Goal: Transaction & Acquisition: Book appointment/travel/reservation

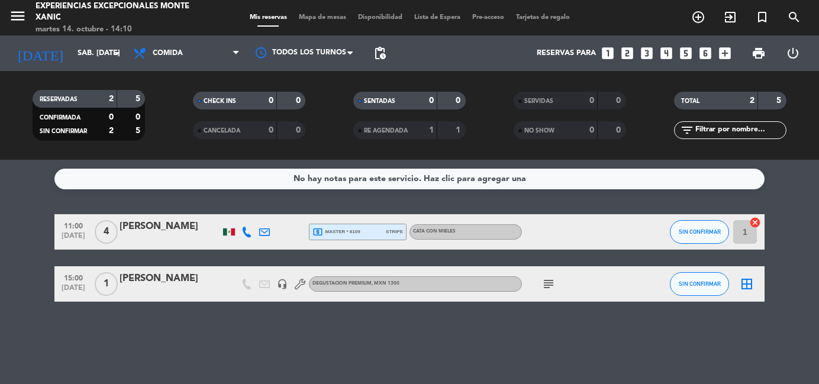
click at [106, 54] on input "sáb. [DATE]" at bounding box center [122, 53] width 100 height 20
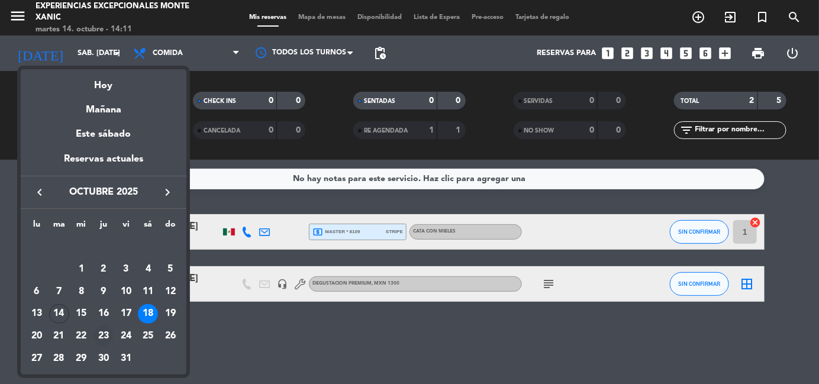
click at [99, 337] on div "23" at bounding box center [103, 336] width 20 height 20
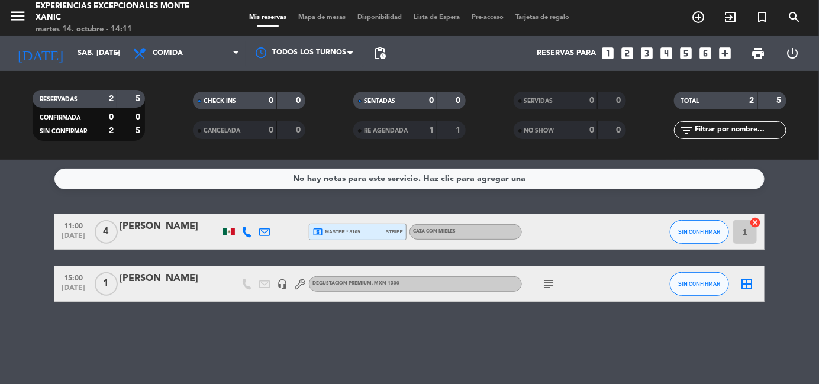
type input "[DEMOGRAPHIC_DATA] [DATE]"
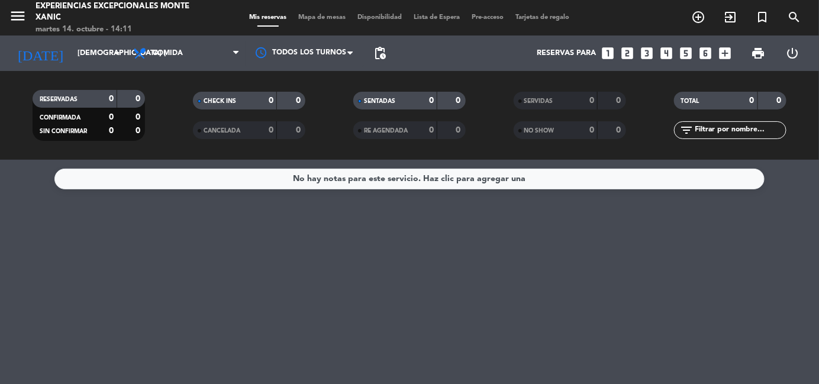
click at [696, 14] on icon "add_circle_outline" at bounding box center [698, 17] width 14 height 14
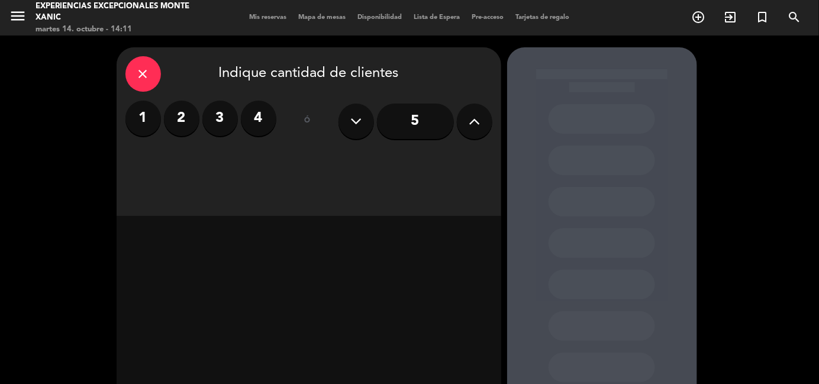
click at [469, 118] on icon at bounding box center [474, 121] width 11 height 18
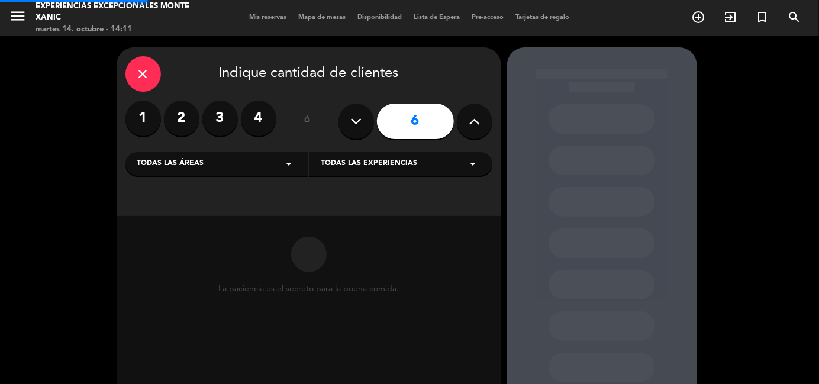
click at [469, 118] on icon at bounding box center [474, 121] width 11 height 18
click at [469, 119] on icon at bounding box center [474, 121] width 11 height 18
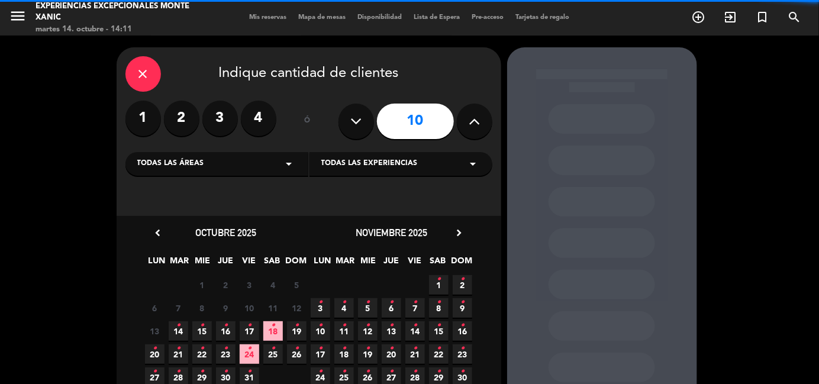
click at [469, 119] on icon at bounding box center [474, 121] width 11 height 18
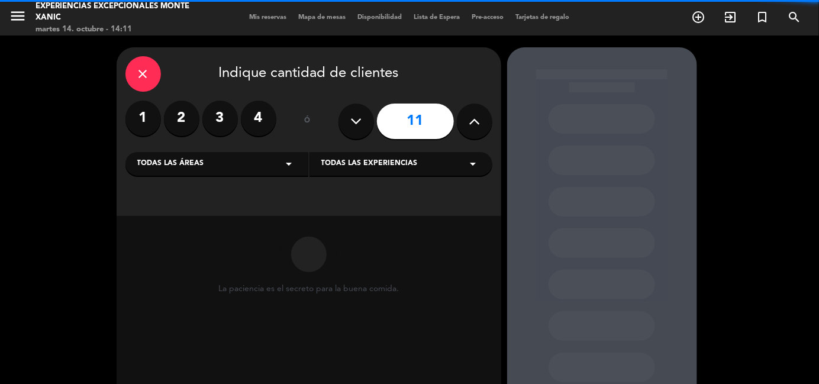
click at [469, 119] on icon at bounding box center [474, 121] width 11 height 18
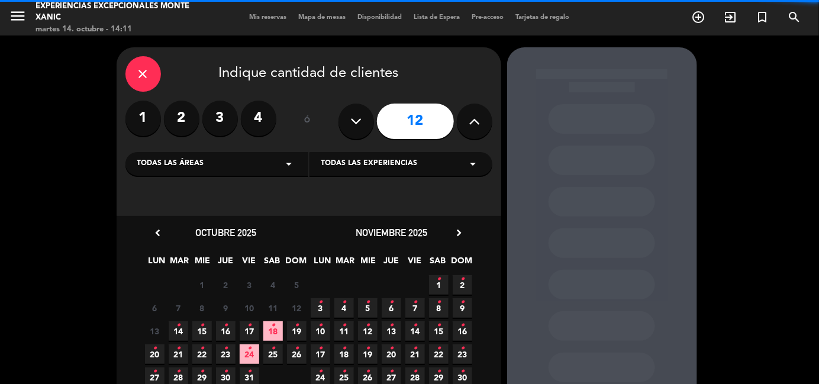
click at [469, 119] on icon at bounding box center [474, 121] width 11 height 18
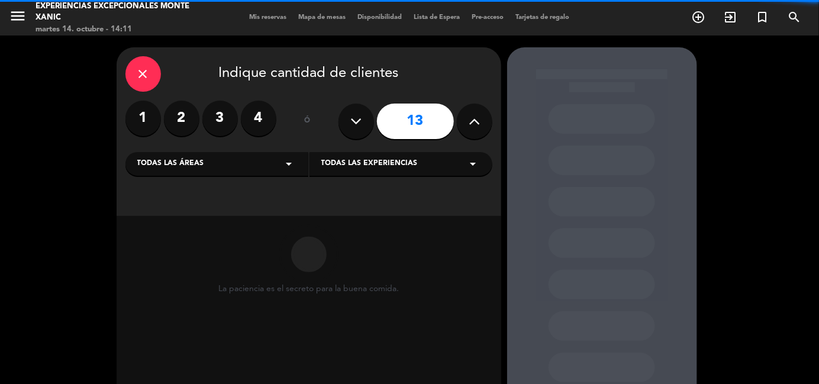
click at [469, 119] on icon at bounding box center [474, 121] width 11 height 18
type input "14"
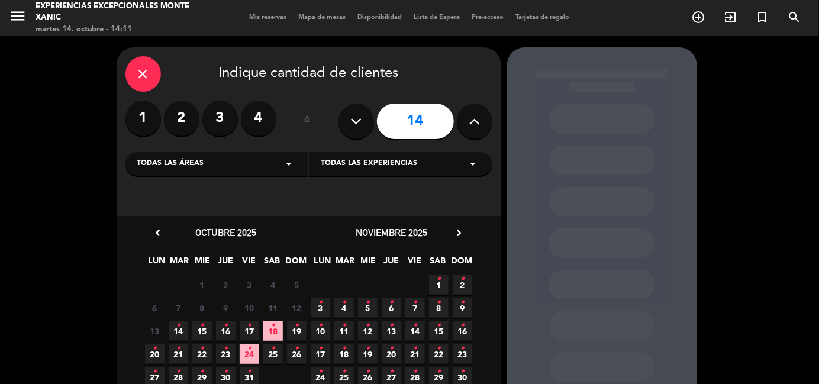
click at [358, 168] on span "Todas las experiencias" at bounding box center [369, 164] width 96 height 12
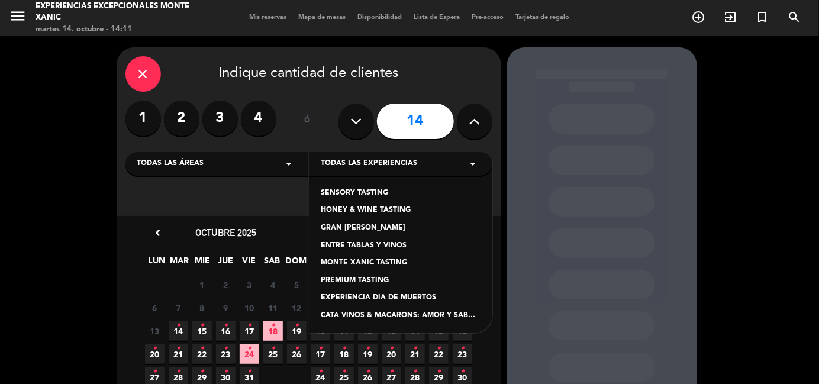
click at [366, 279] on div "PREMIUM TASTING" at bounding box center [400, 281] width 159 height 12
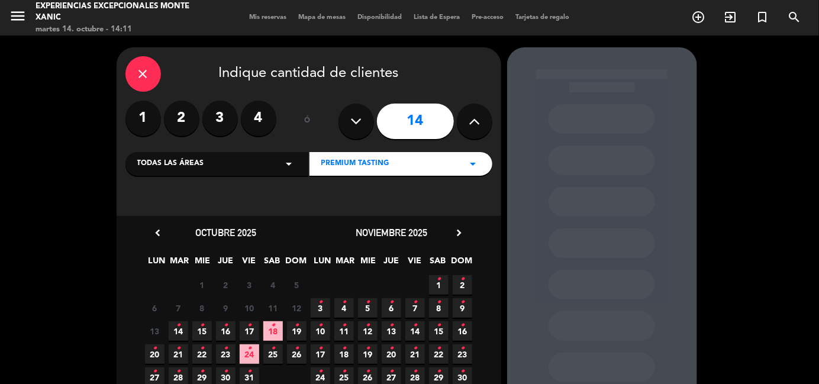
click at [228, 355] on span "23 •" at bounding box center [226, 354] width 20 height 20
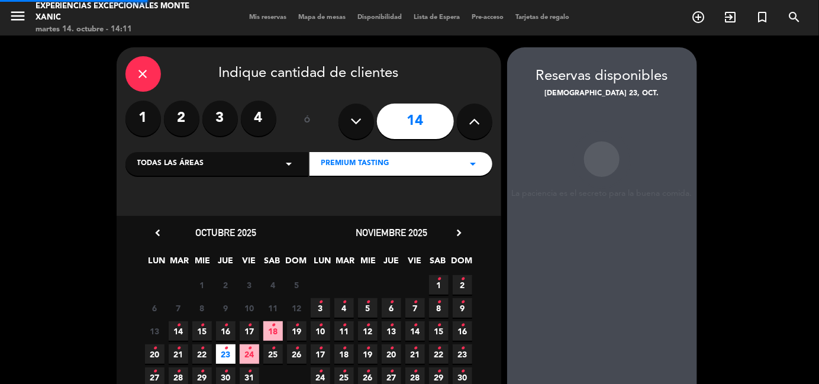
scroll to position [47, 0]
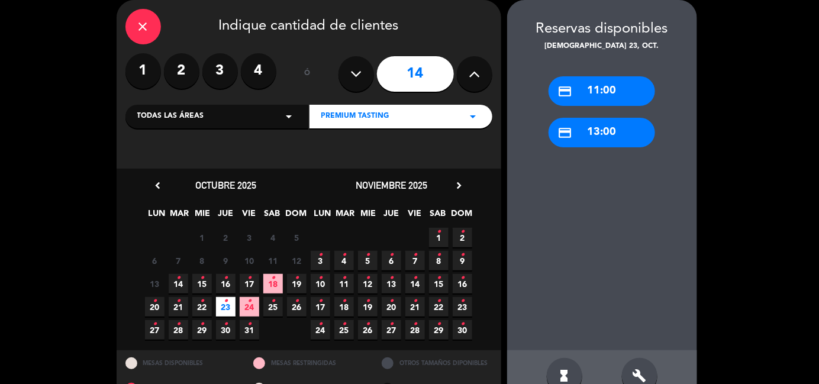
click at [611, 130] on div "credit_card 13:00" at bounding box center [602, 133] width 107 height 30
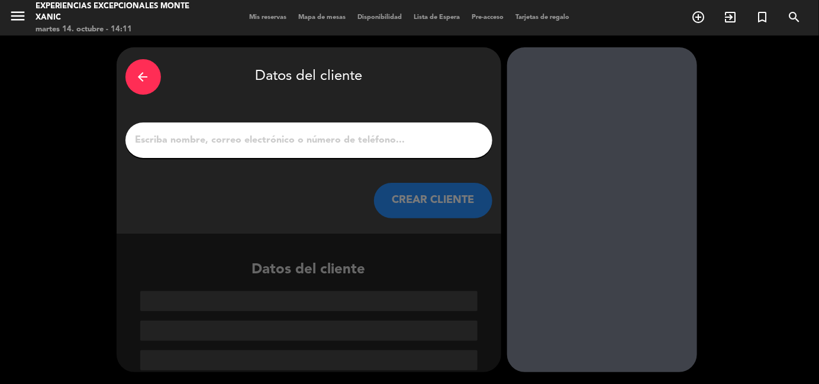
scroll to position [0, 0]
click at [276, 136] on input "1" at bounding box center [308, 140] width 349 height 17
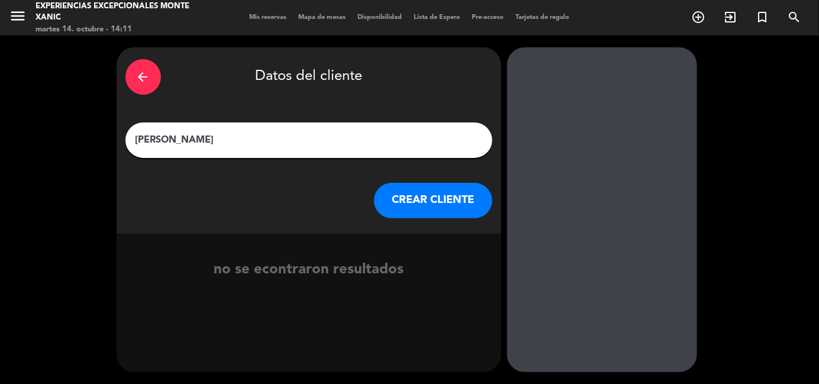
type input "[PERSON_NAME]"
click at [421, 207] on button "CREAR CLIENTE" at bounding box center [433, 201] width 118 height 36
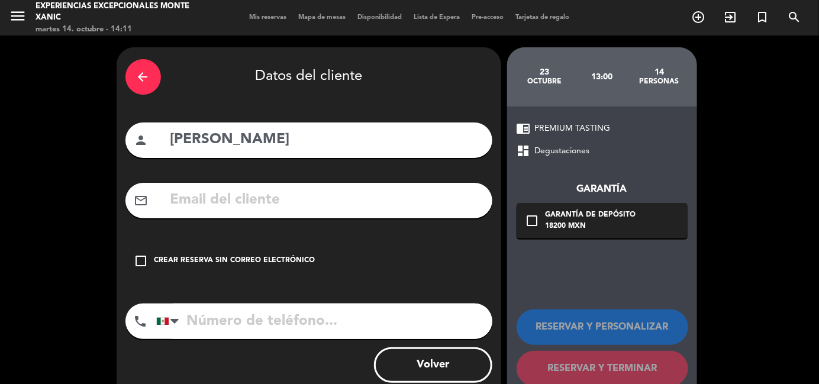
click at [415, 200] on input "text" at bounding box center [326, 200] width 314 height 24
click at [214, 266] on div "Crear reserva sin correo electrónico" at bounding box center [234, 261] width 161 height 12
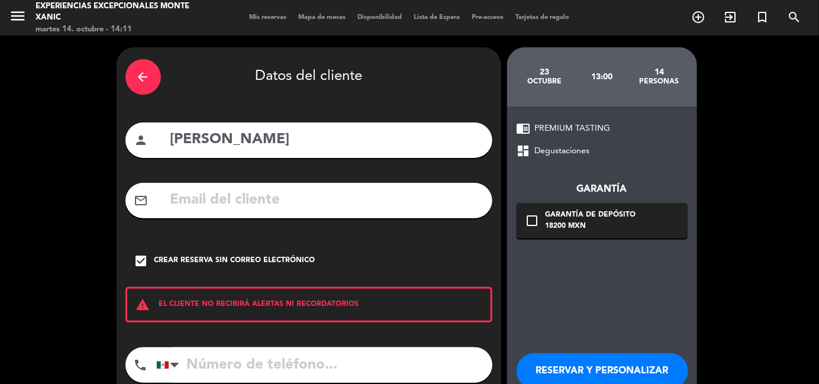
click at [586, 366] on button "RESERVAR Y PERSONALIZAR" at bounding box center [603, 371] width 172 height 36
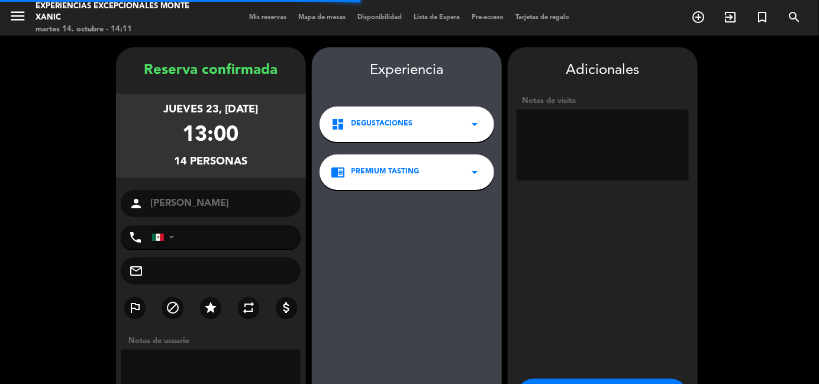
scroll to position [47, 0]
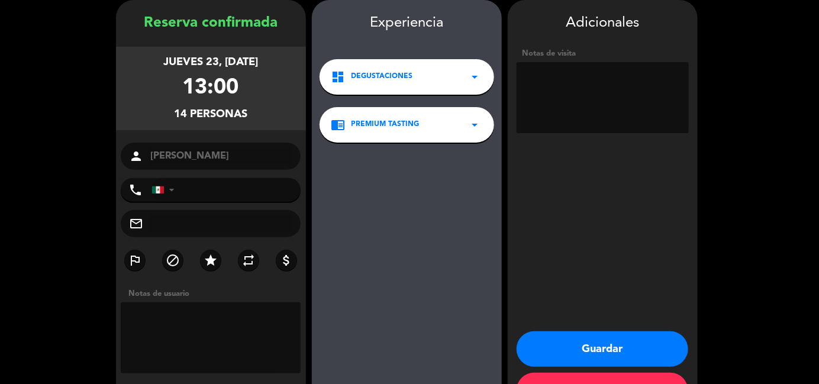
click at [564, 80] on textarea at bounding box center [603, 97] width 172 height 71
type textarea "[PERSON_NAME] [PERSON_NAME]"
click at [585, 347] on button "Guardar" at bounding box center [603, 349] width 172 height 36
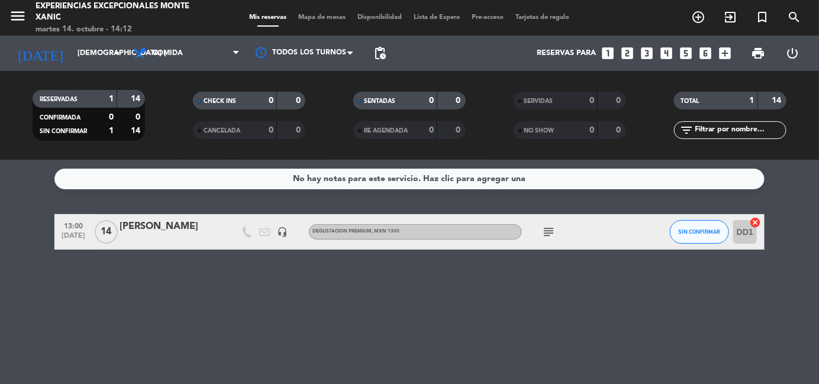
click at [544, 228] on icon "subject" at bounding box center [548, 232] width 14 height 14
click at [167, 230] on div "[PERSON_NAME]" at bounding box center [170, 226] width 101 height 15
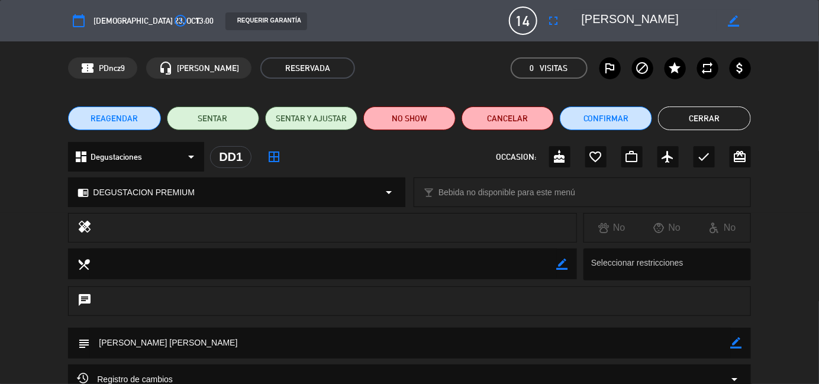
click at [741, 24] on div "border_color" at bounding box center [734, 20] width 34 height 21
click at [737, 22] on icon "border_color" at bounding box center [733, 20] width 11 height 11
click at [228, 345] on textarea at bounding box center [410, 343] width 640 height 30
click at [737, 341] on icon "border_color" at bounding box center [736, 342] width 11 height 11
click at [579, 333] on textarea at bounding box center [410, 343] width 640 height 30
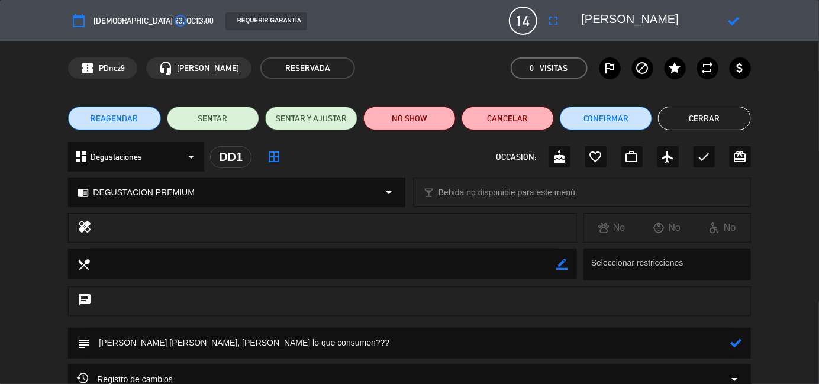
type textarea "[PERSON_NAME] [PERSON_NAME], [PERSON_NAME] lo que consumen???"
click at [737, 337] on icon at bounding box center [736, 342] width 11 height 11
click at [737, 15] on icon at bounding box center [733, 20] width 11 height 11
click at [705, 115] on button "Cerrar" at bounding box center [704, 119] width 92 height 24
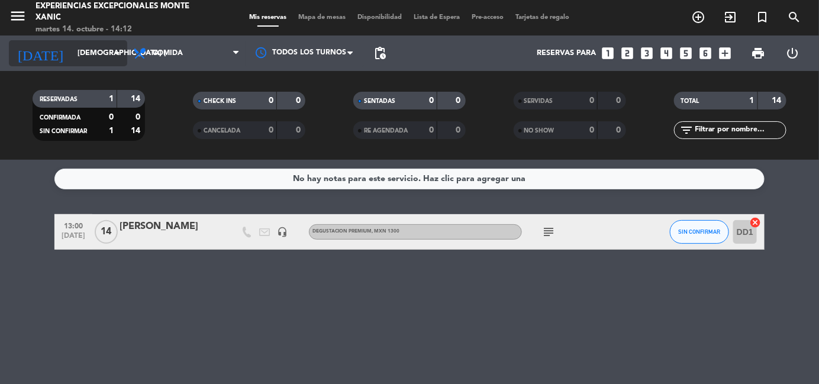
click at [93, 47] on input "[DEMOGRAPHIC_DATA] [DATE]" at bounding box center [122, 53] width 100 height 20
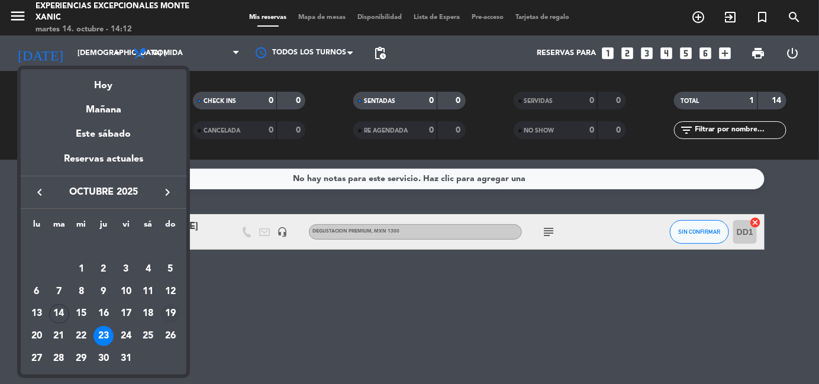
click at [174, 309] on div "19" at bounding box center [170, 314] width 20 height 20
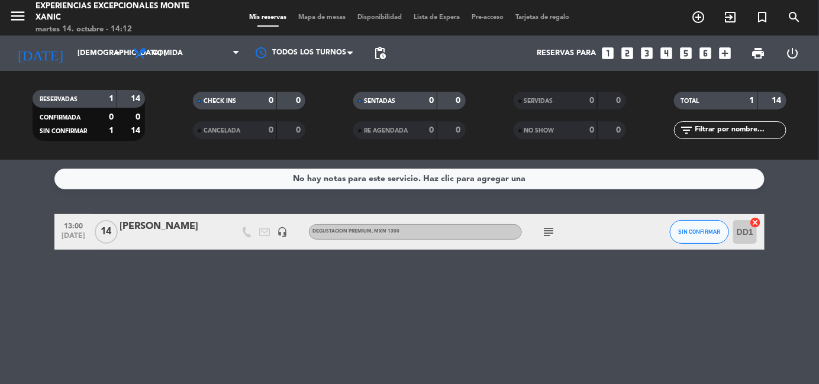
type input "dom. [DATE]"
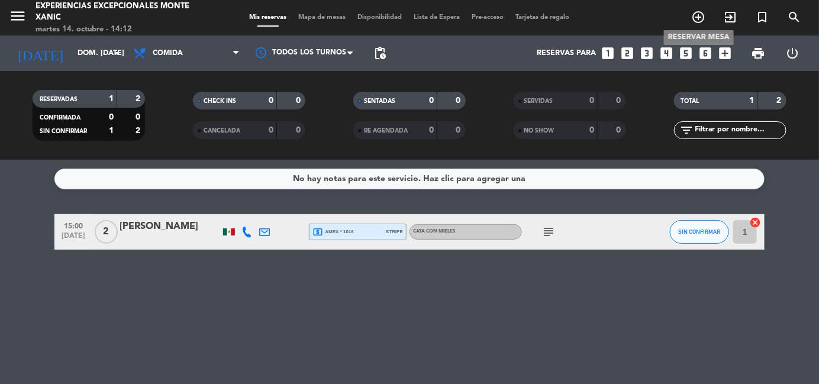
click at [698, 23] on icon "add_circle_outline" at bounding box center [698, 17] width 14 height 14
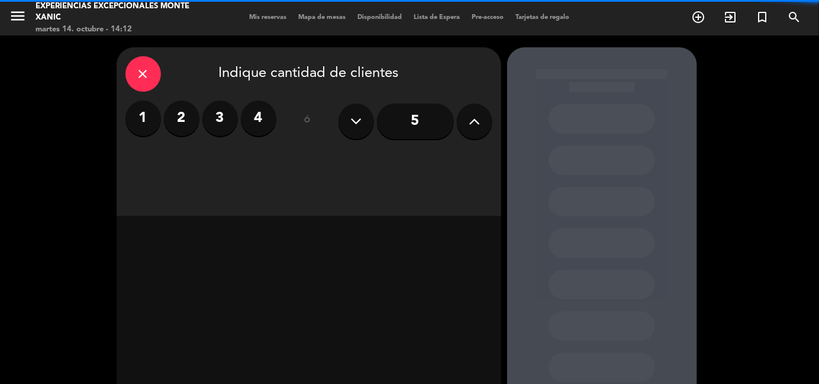
click at [470, 121] on icon at bounding box center [474, 121] width 11 height 18
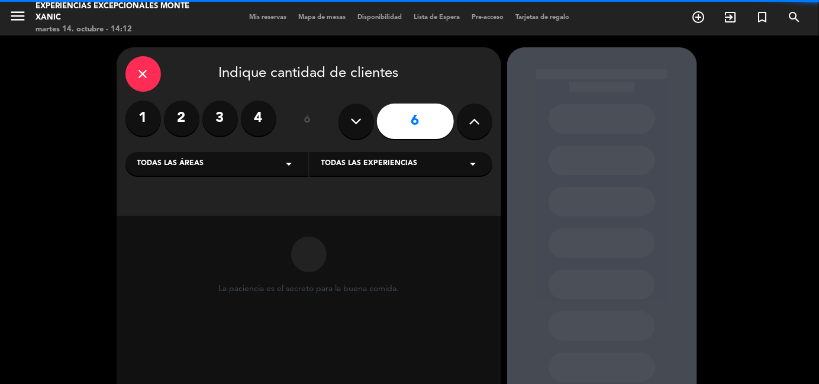
click at [470, 121] on icon at bounding box center [474, 121] width 11 height 18
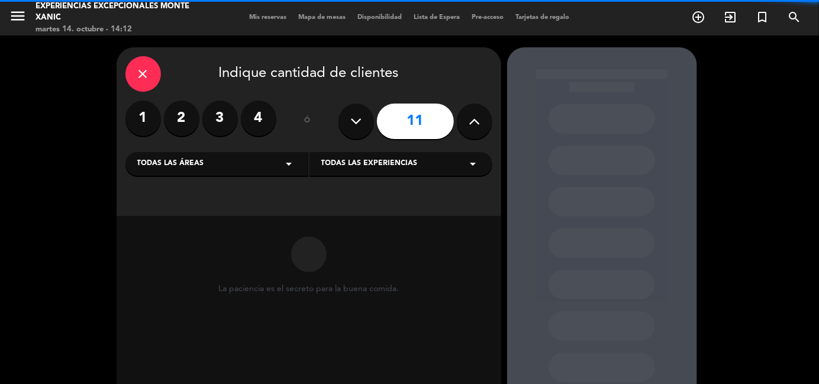
click at [470, 121] on icon at bounding box center [474, 121] width 11 height 18
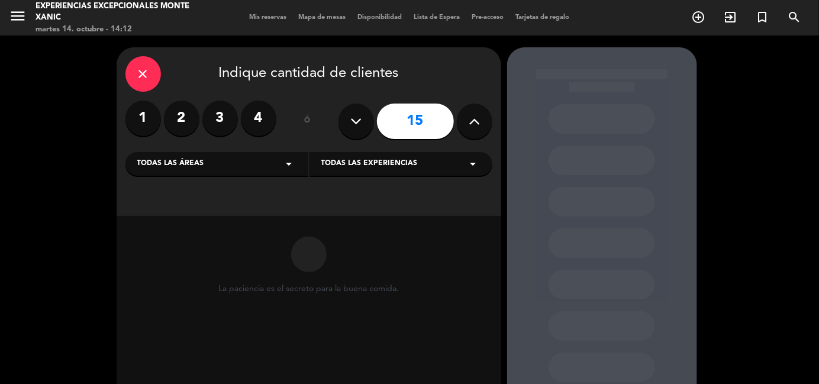
click at [470, 121] on icon at bounding box center [474, 121] width 11 height 18
click at [346, 115] on button at bounding box center [356, 122] width 36 height 36
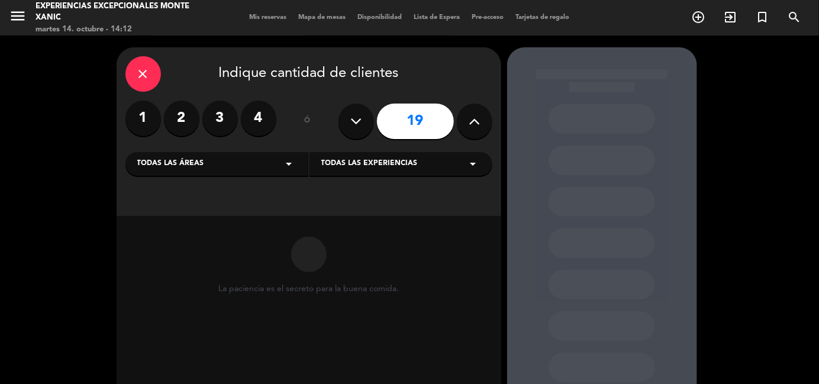
type input "18"
click at [399, 165] on span "Todas las experiencias" at bounding box center [369, 164] width 96 height 12
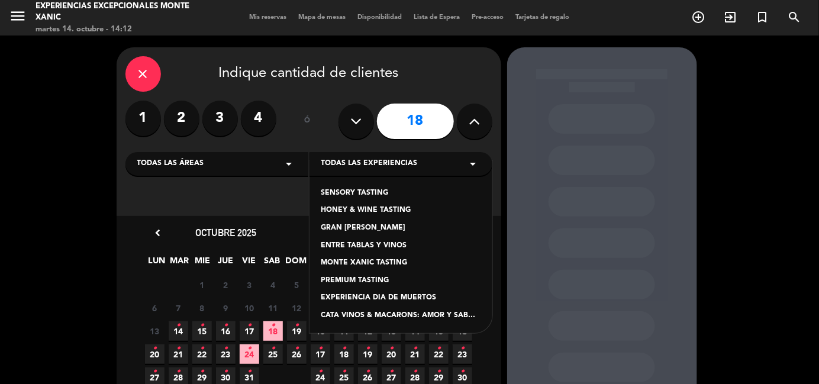
click at [375, 281] on div "PREMIUM TASTING" at bounding box center [400, 281] width 159 height 12
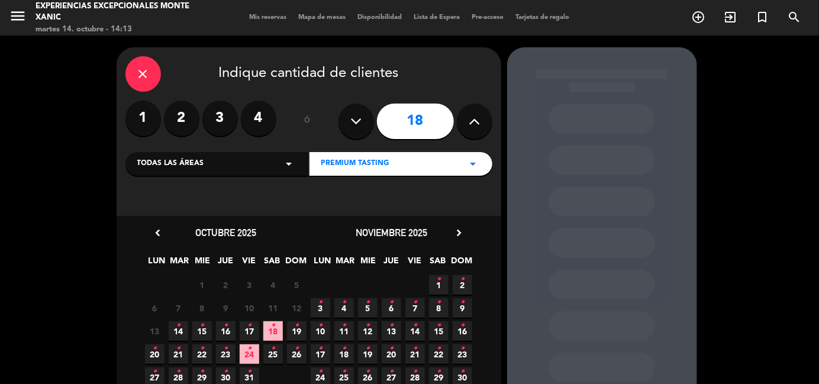
click at [295, 325] on icon "•" at bounding box center [297, 325] width 4 height 19
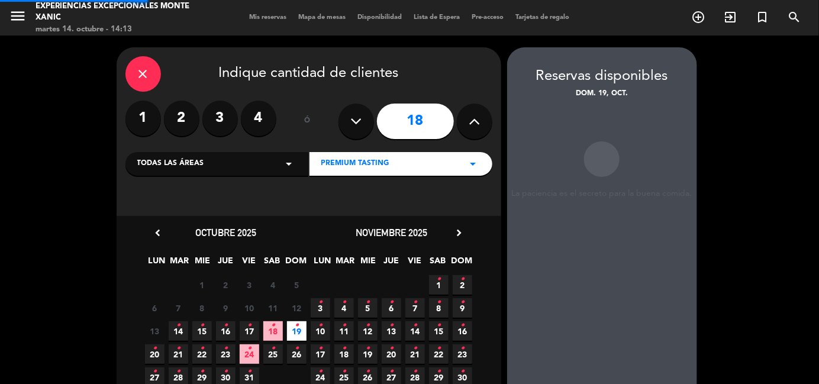
scroll to position [47, 0]
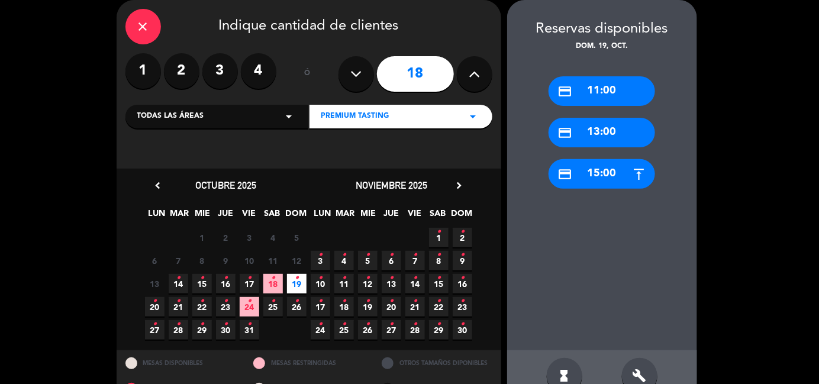
click at [586, 88] on div "credit_card 11:00" at bounding box center [602, 91] width 107 height 30
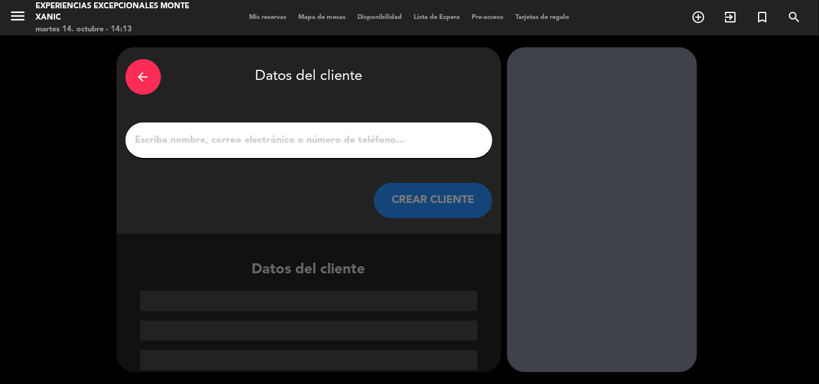
scroll to position [0, 0]
click at [351, 130] on div at bounding box center [308, 140] width 367 height 36
click at [344, 138] on input "1" at bounding box center [308, 140] width 349 height 17
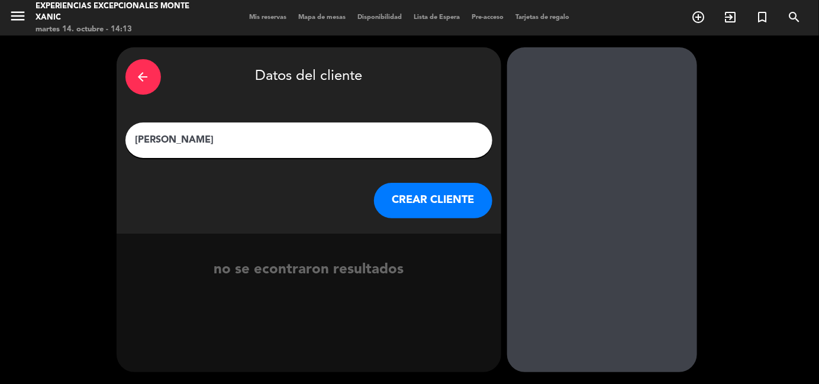
type input "[PERSON_NAME]"
click at [419, 204] on button "CREAR CLIENTE" at bounding box center [433, 201] width 118 height 36
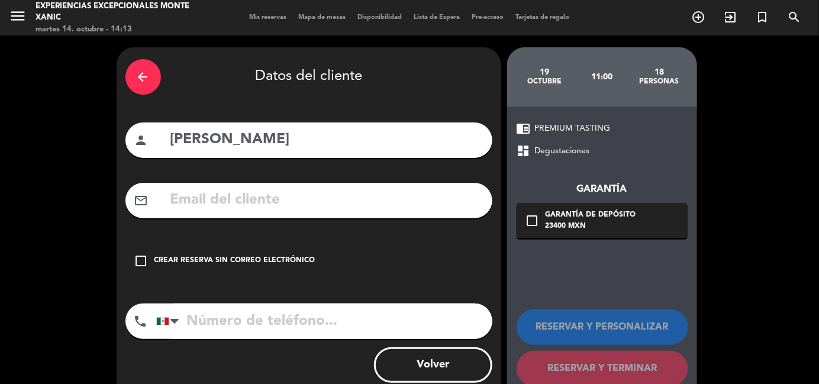
click at [197, 257] on div "Crear reserva sin correo electrónico" at bounding box center [234, 261] width 161 height 12
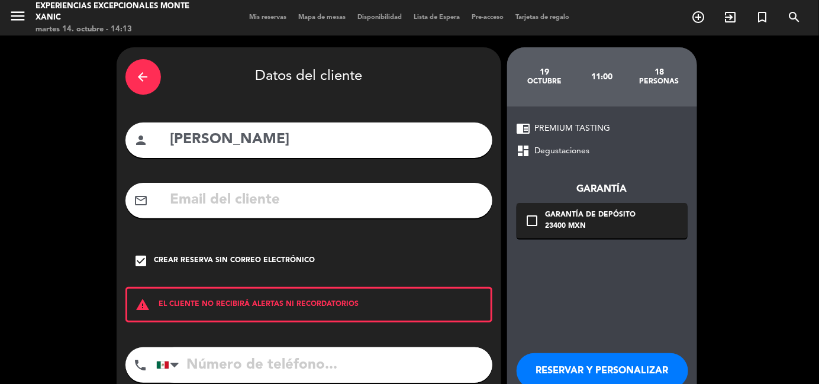
click at [609, 362] on button "RESERVAR Y PERSONALIZAR" at bounding box center [603, 371] width 172 height 36
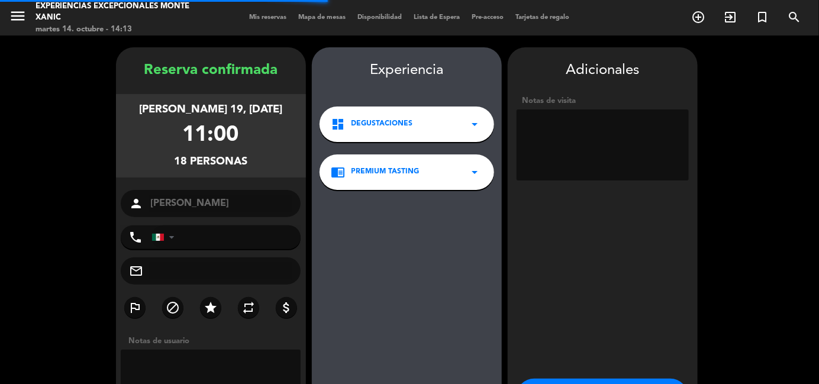
scroll to position [47, 0]
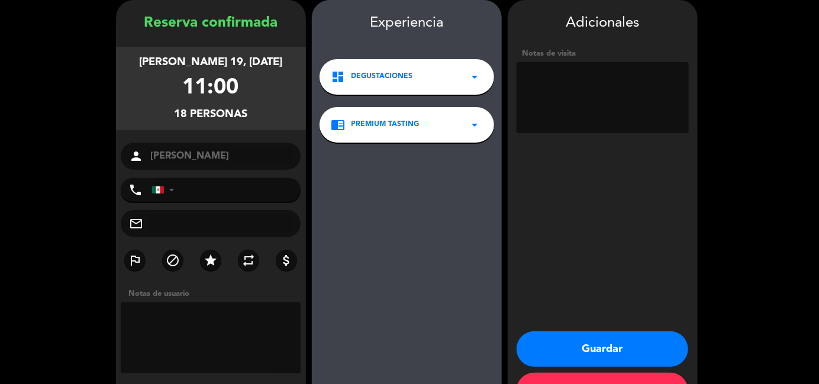
click at [551, 81] on textarea at bounding box center [603, 97] width 172 height 71
type textarea "K"
click at [527, 78] on textarea at bounding box center [603, 97] width 172 height 71
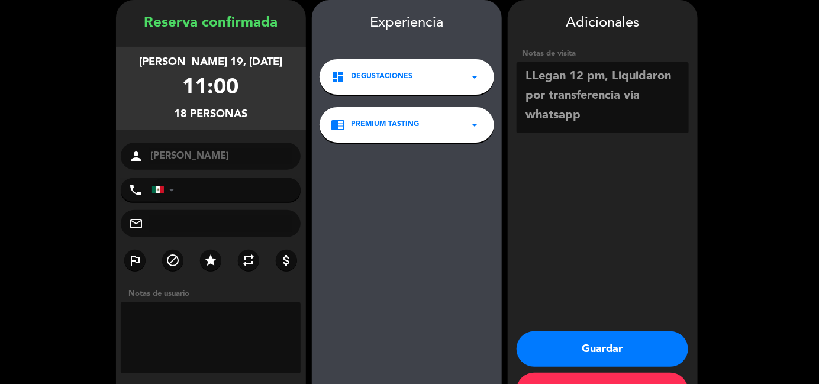
click at [622, 99] on textarea at bounding box center [603, 97] width 172 height 71
type textarea "LLegan 12 pm, Liquidaron por transferencia, reserva via whatsapp"
click at [581, 345] on button "Guardar" at bounding box center [603, 349] width 172 height 36
